Goal: Task Accomplishment & Management: Use online tool/utility

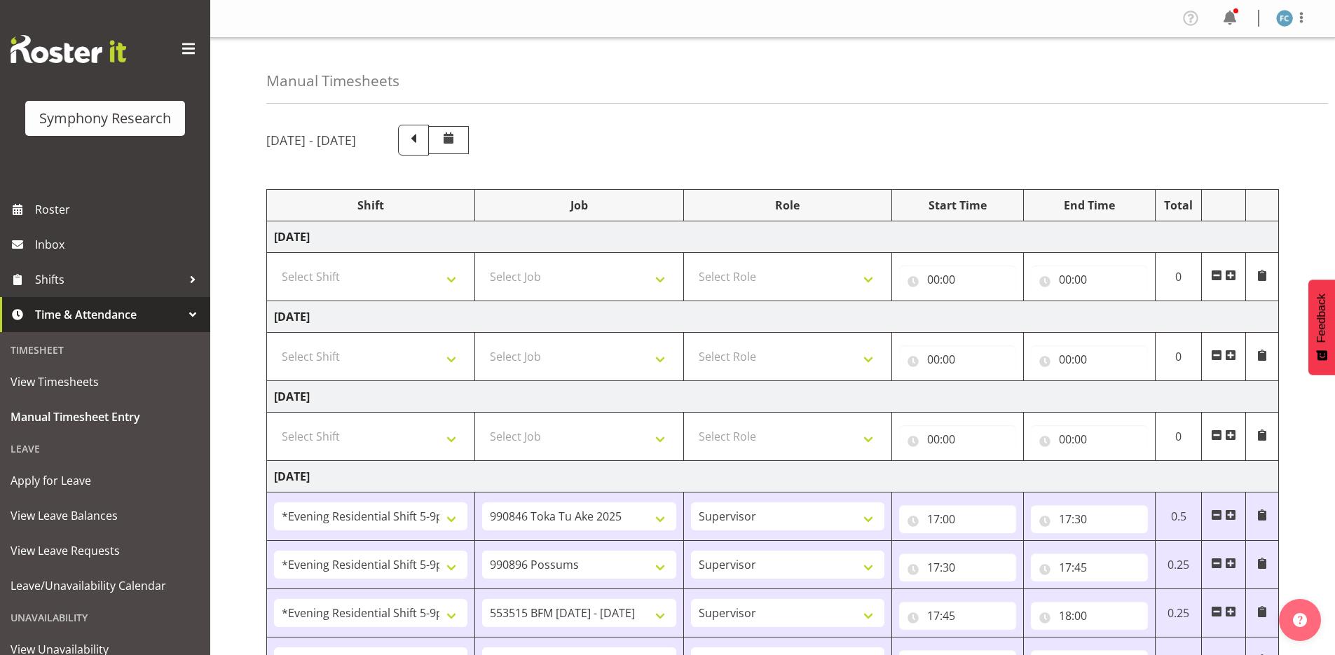
select select "48116"
select select "9426"
select select "48116"
select select "10633"
select select "48116"
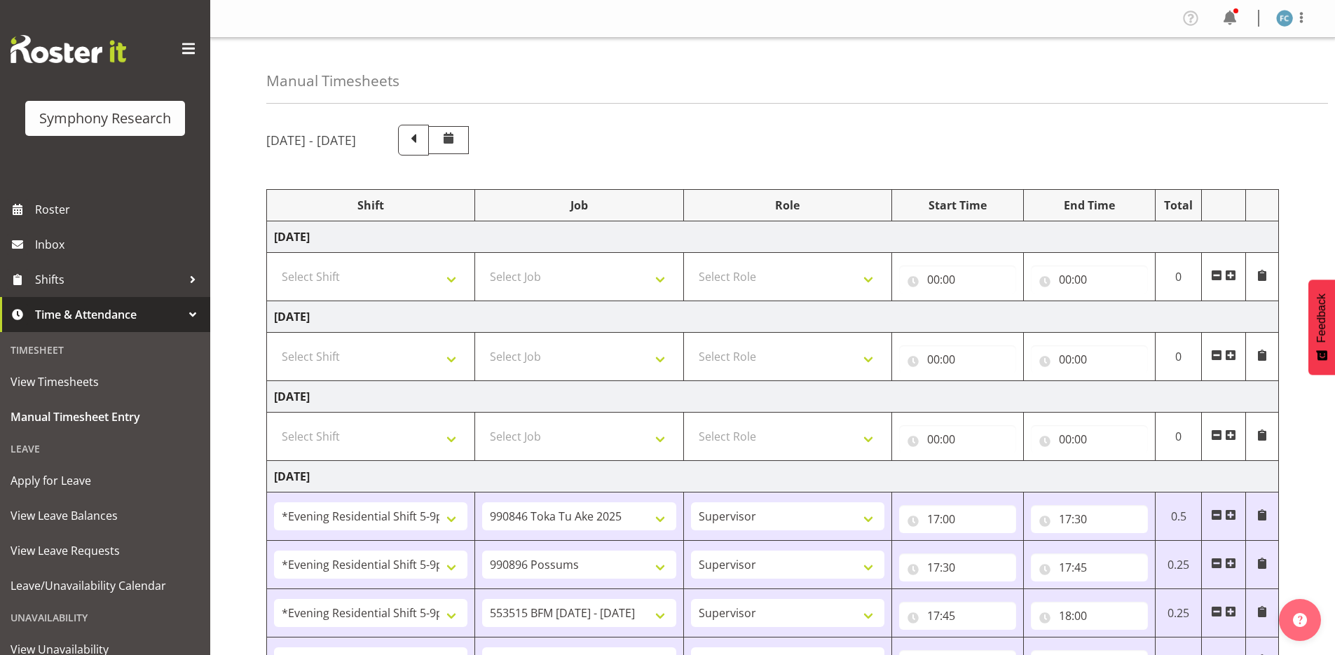
select select "10731"
select select "48116"
select select "10587"
select select "48116"
select select "10730"
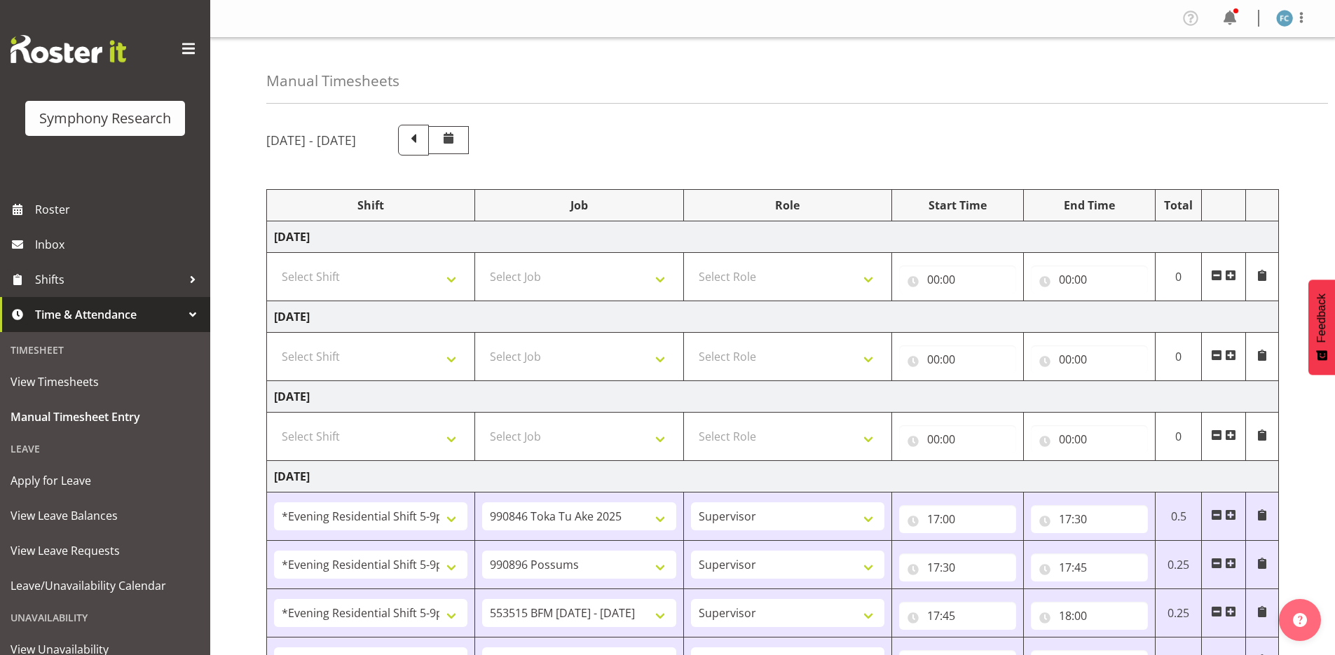
select select "57511"
select select "10527"
select select "57511"
select select "10499"
select select "48116"
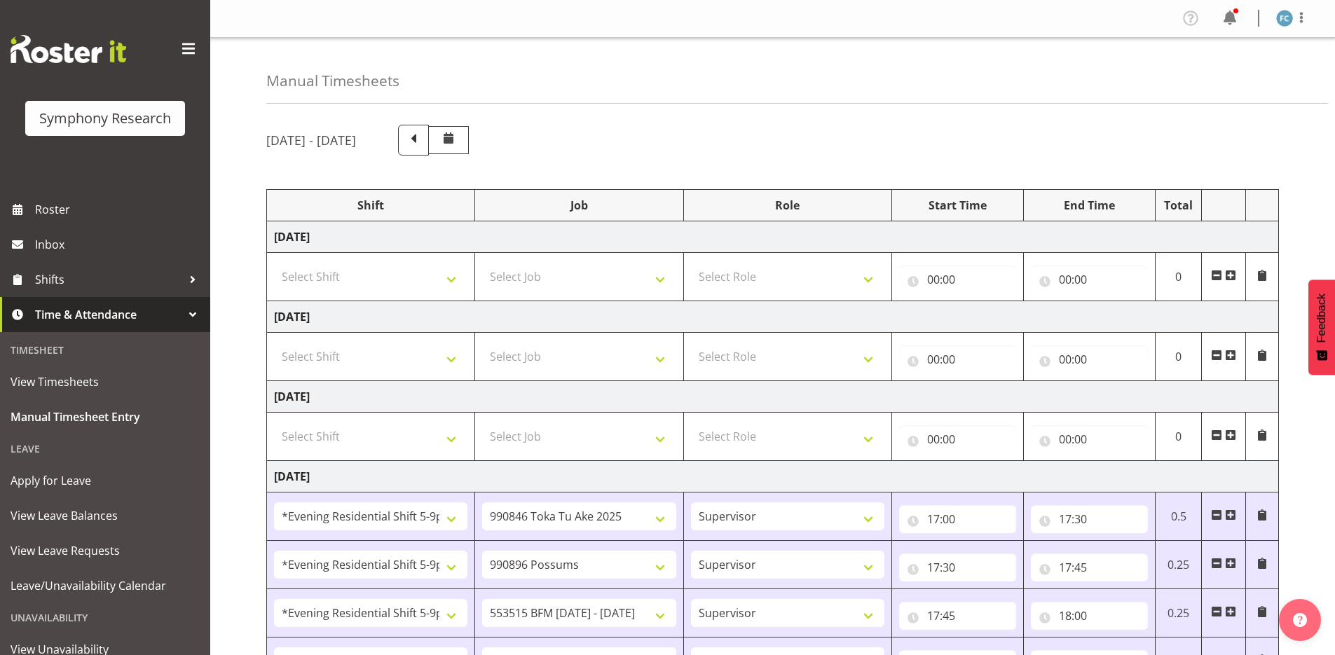
select select "10730"
select select "48116"
select select "10731"
select select "56692"
select select "10499"
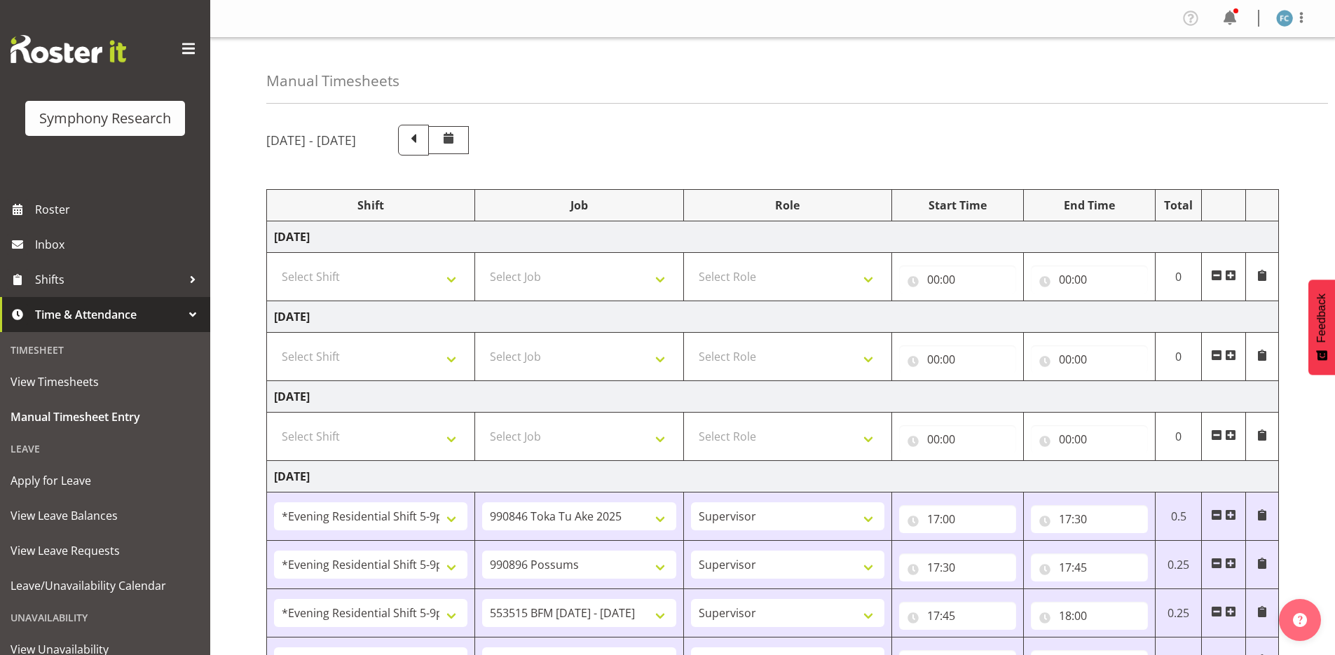
scroll to position [601, 0]
